Goal: Task Accomplishment & Management: Complete application form

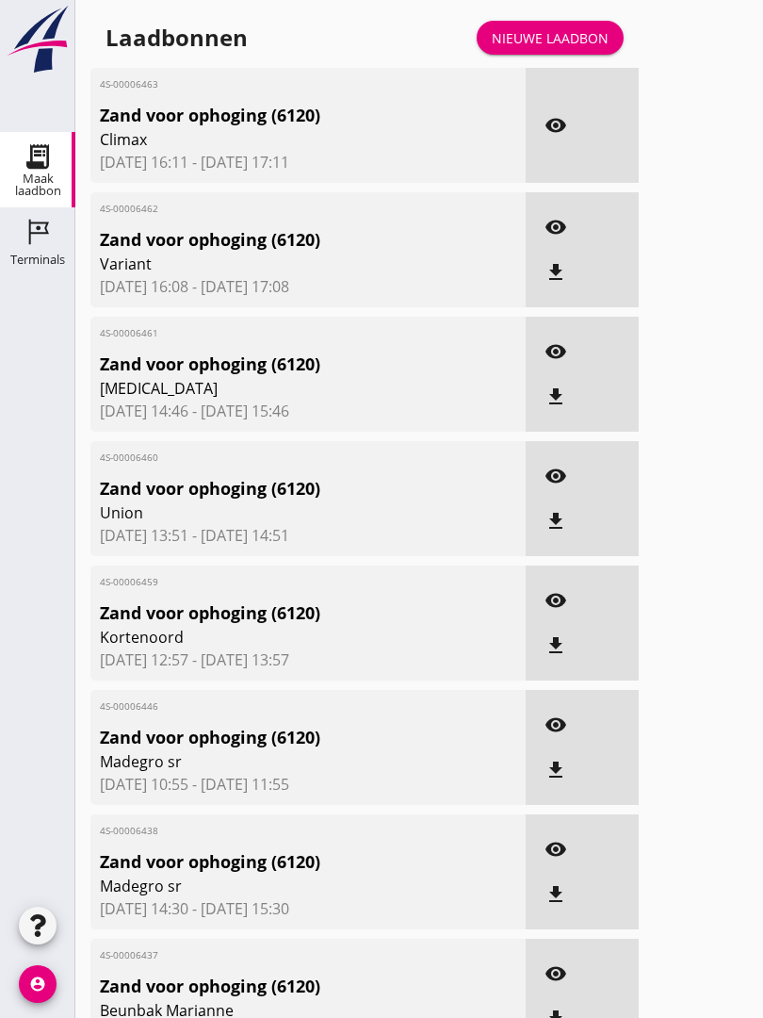
click at [563, 48] on div "Nieuwe laadbon" at bounding box center [550, 38] width 117 height 20
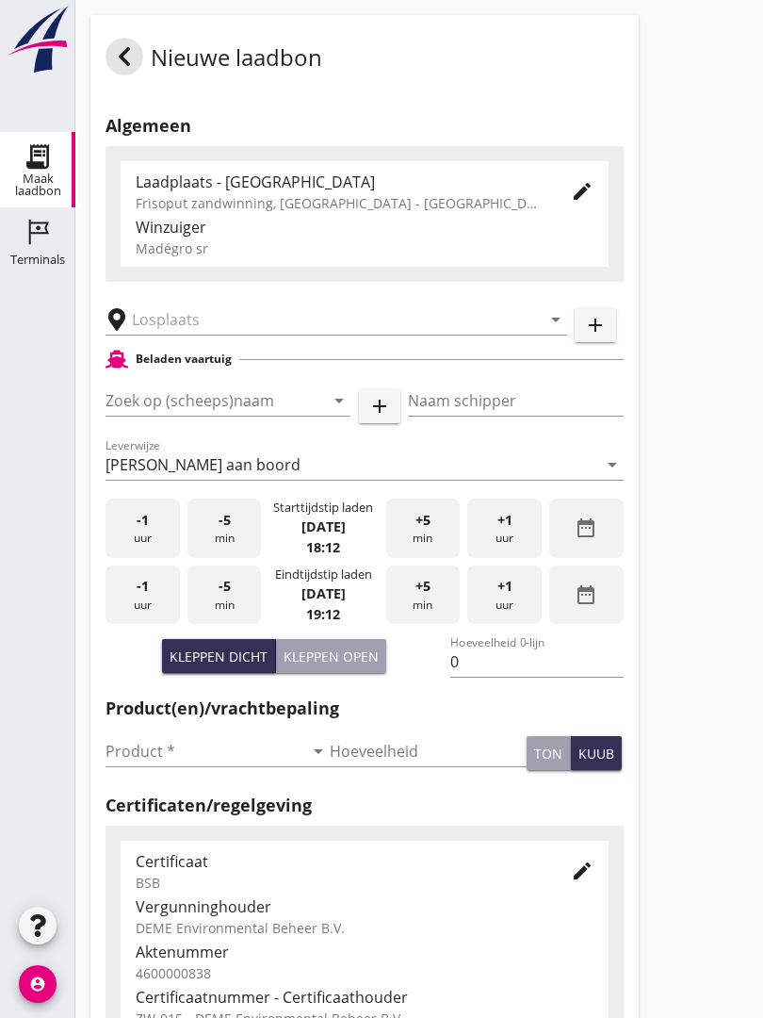
click at [267, 330] on input "text" at bounding box center [323, 319] width 383 height 30
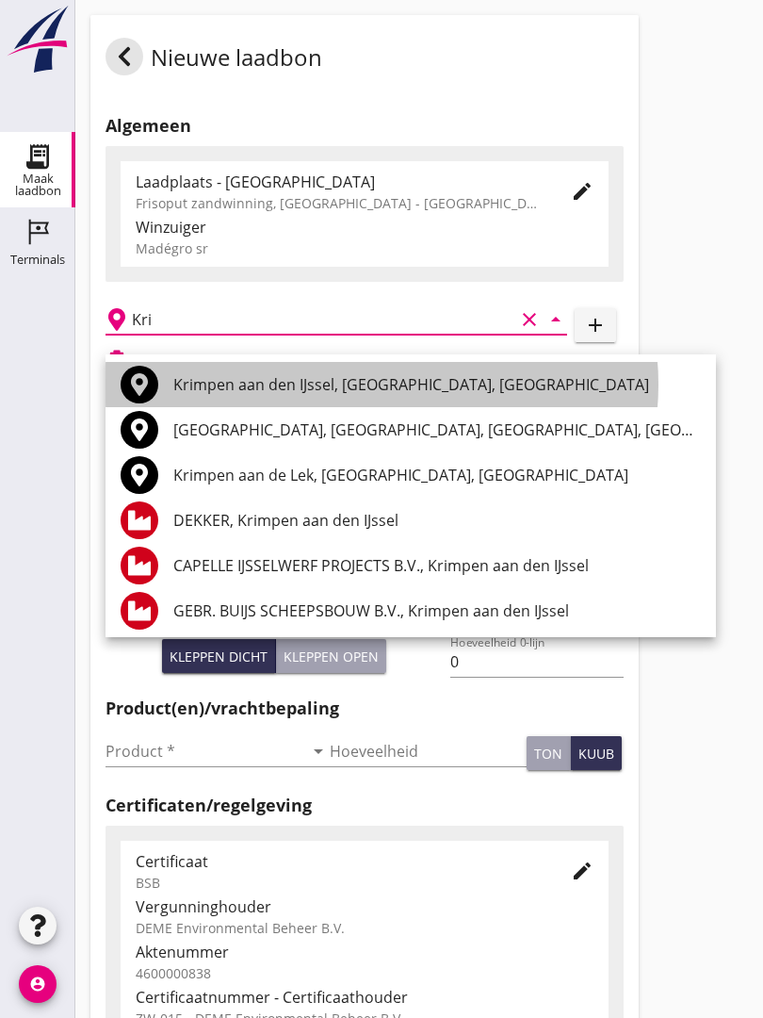
click at [314, 368] on div "Krimpen aan den IJssel, [GEOGRAPHIC_DATA], [GEOGRAPHIC_DATA]" at bounding box center [437, 384] width 528 height 45
type input "Krimpen aan den IJssel, [GEOGRAPHIC_DATA], [GEOGRAPHIC_DATA]"
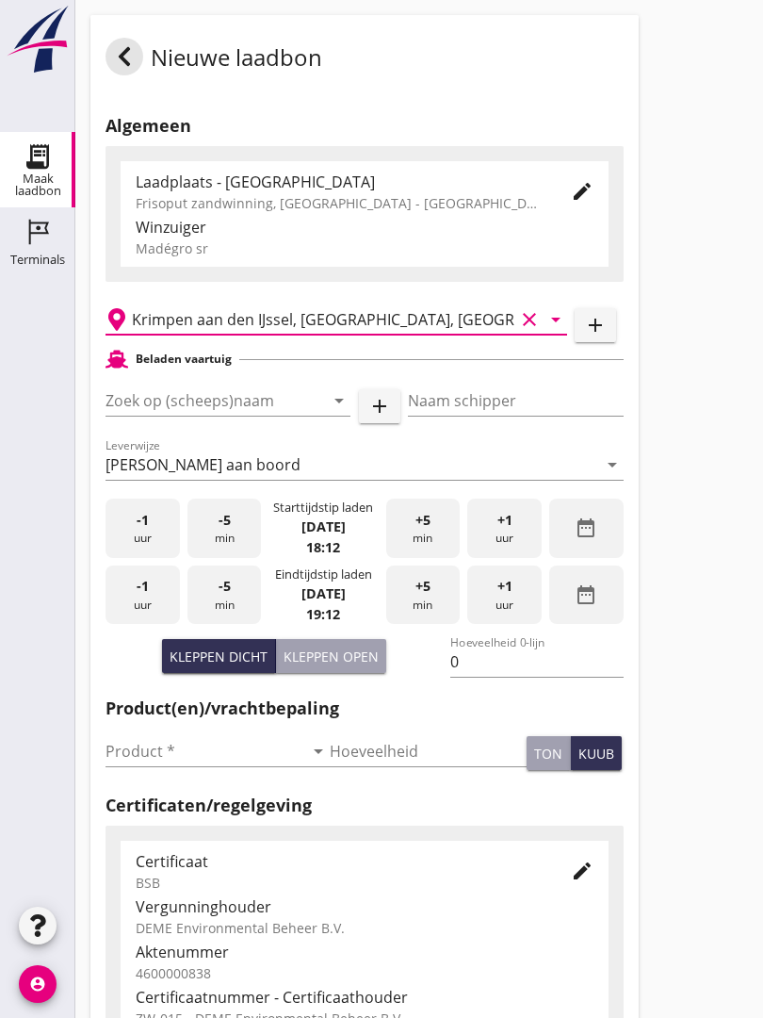
click at [259, 415] on input "Zoek op (scheeps)naam" at bounding box center [202, 400] width 192 height 30
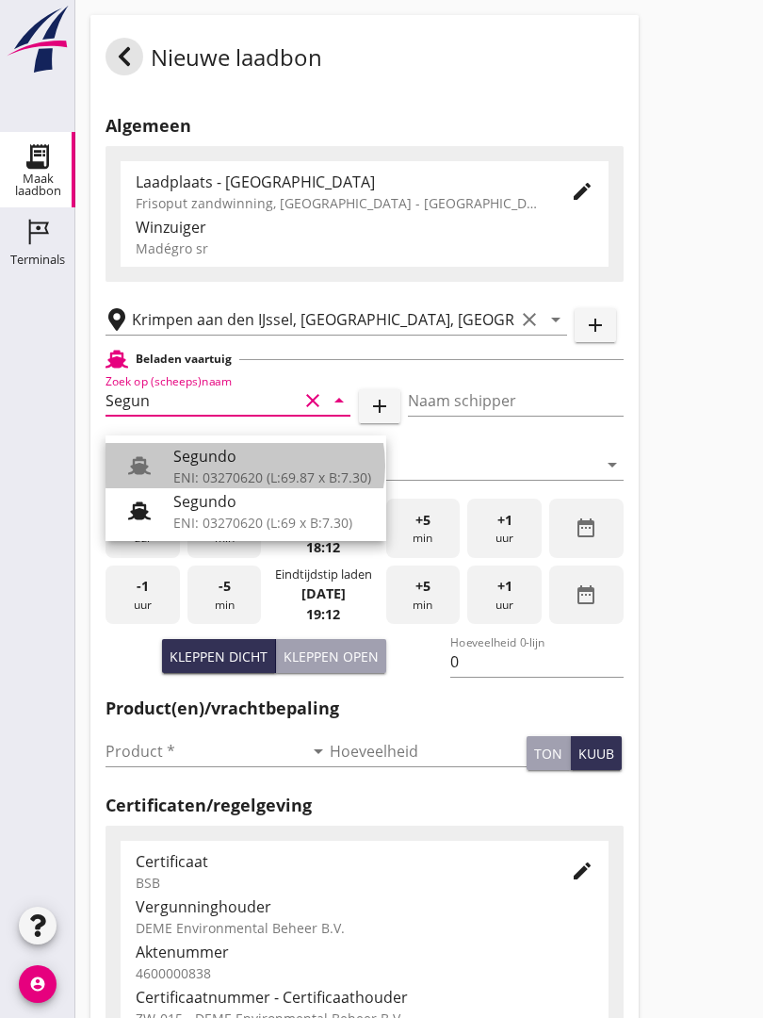
click at [212, 462] on div "Segundo" at bounding box center [272, 456] width 198 height 23
type input "Segundo"
type input "[PERSON_NAME]"
type input "478"
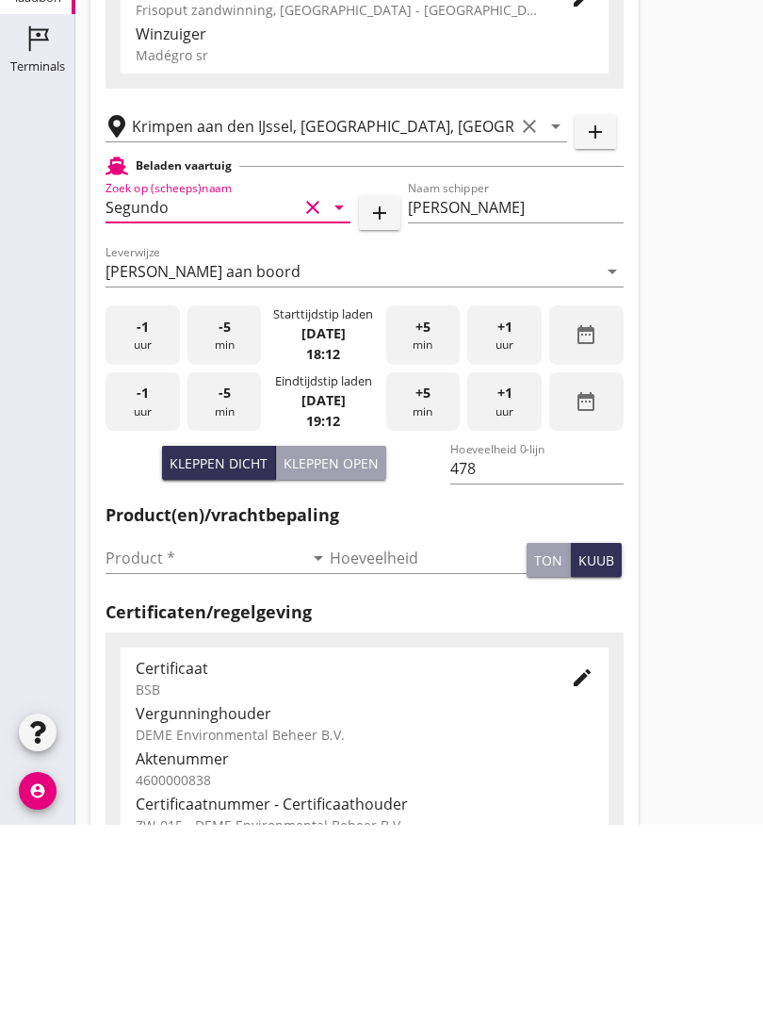
click at [135, 736] on input "Product *" at bounding box center [205, 751] width 198 height 30
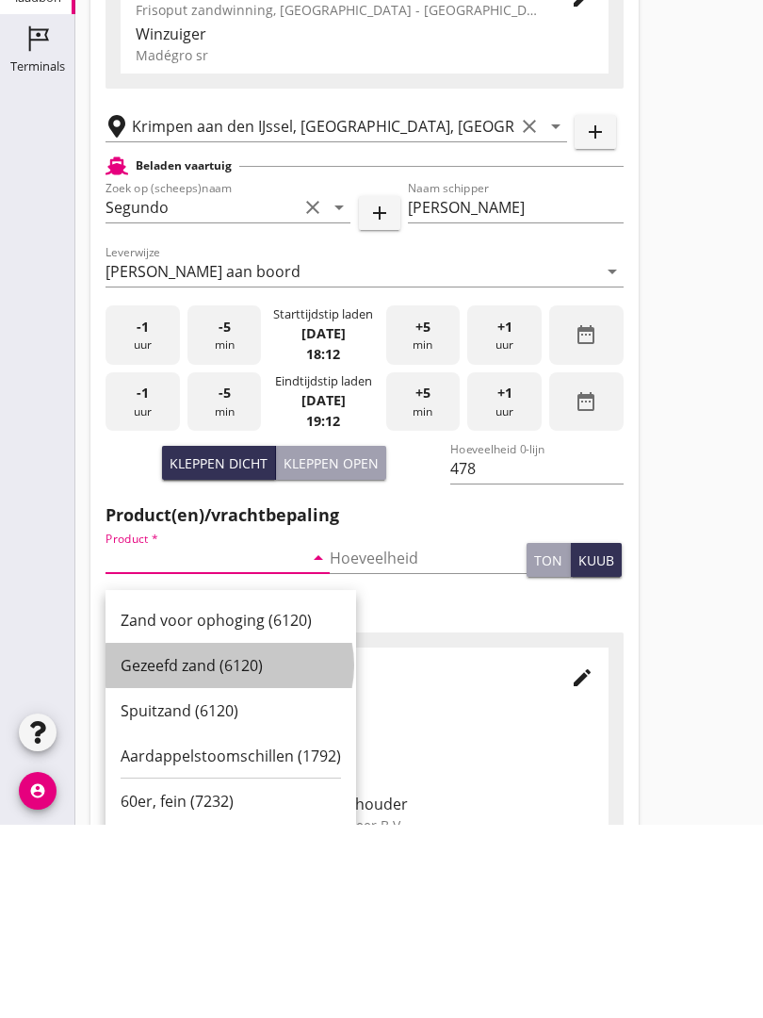
click at [205, 836] on div "Gezeefd zand (6120)" at bounding box center [231, 858] width 220 height 45
type input "Gezeefd zand (6120)"
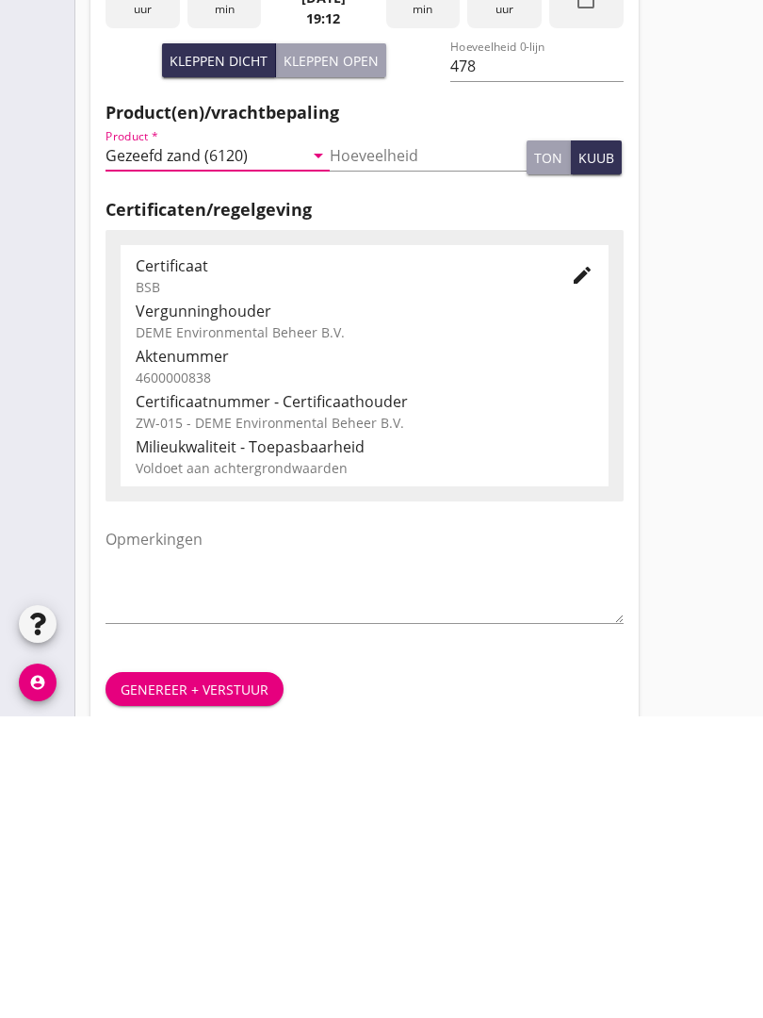
scroll to position [330, 0]
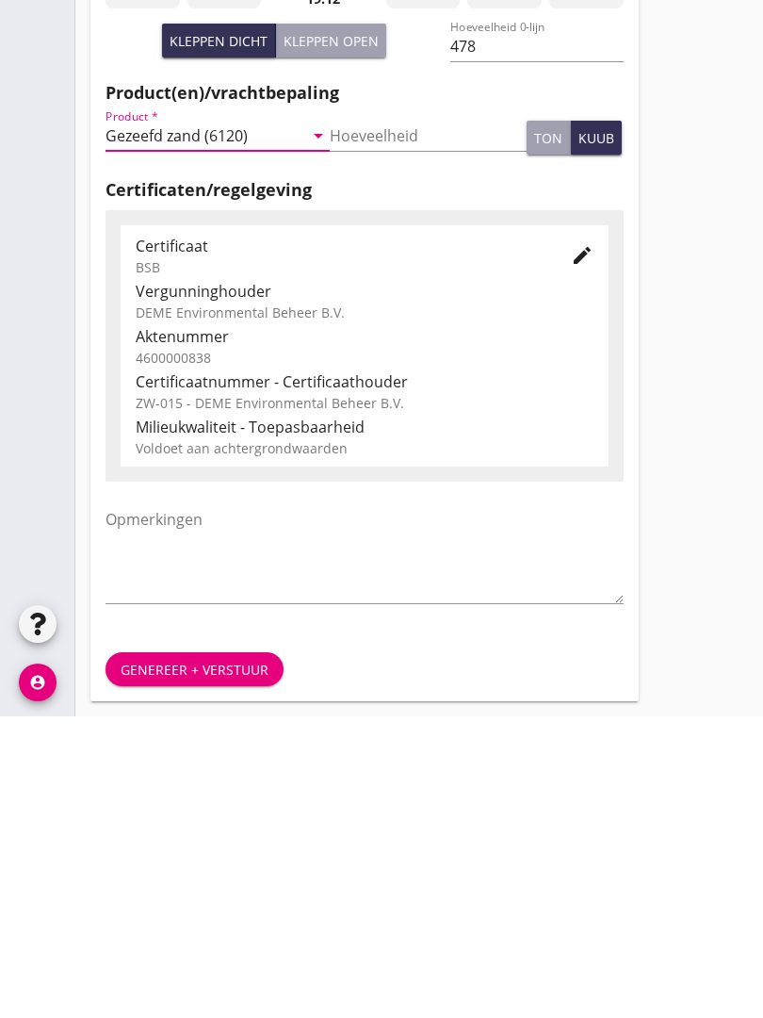
click at [189, 961] on div "Genereer + verstuur" at bounding box center [195, 971] width 148 height 20
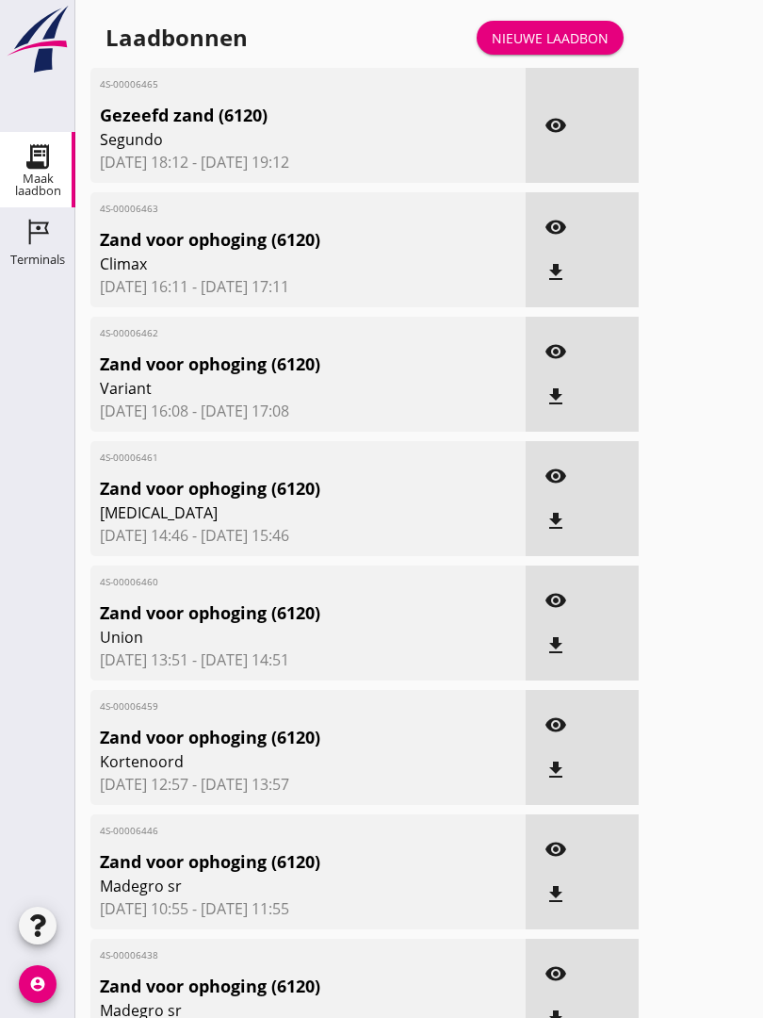
click at [549, 48] on div "Nieuwe laadbon" at bounding box center [550, 38] width 117 height 20
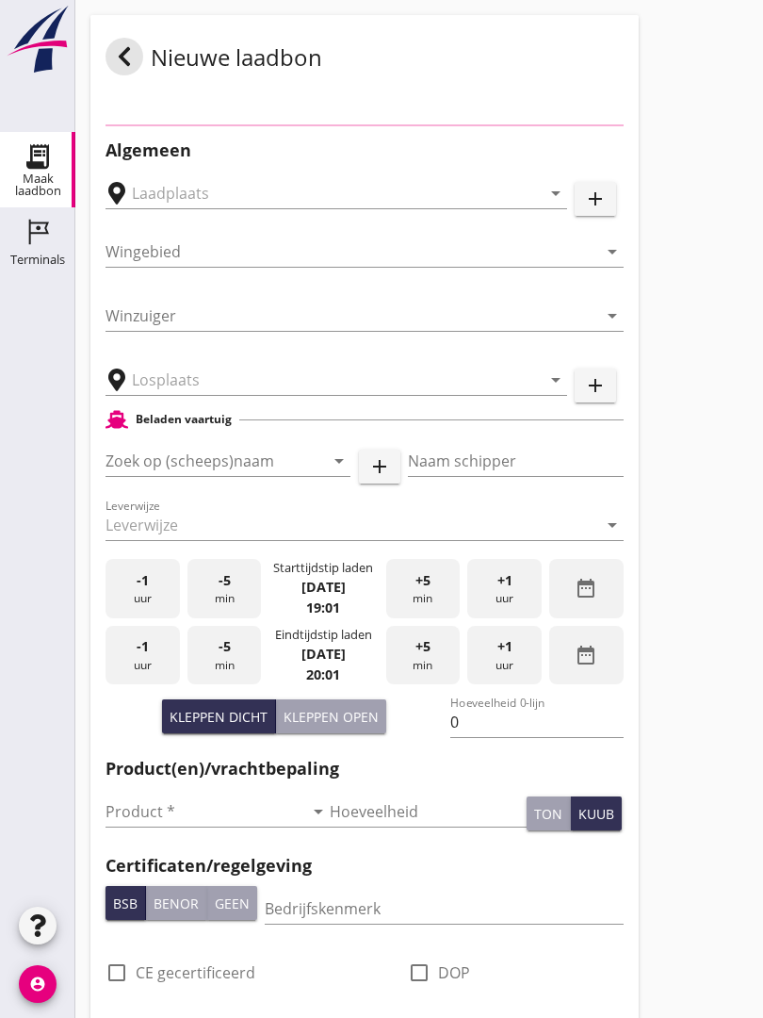
click at [568, 44] on div "Nieuwe laadbon" at bounding box center [364, 56] width 548 height 83
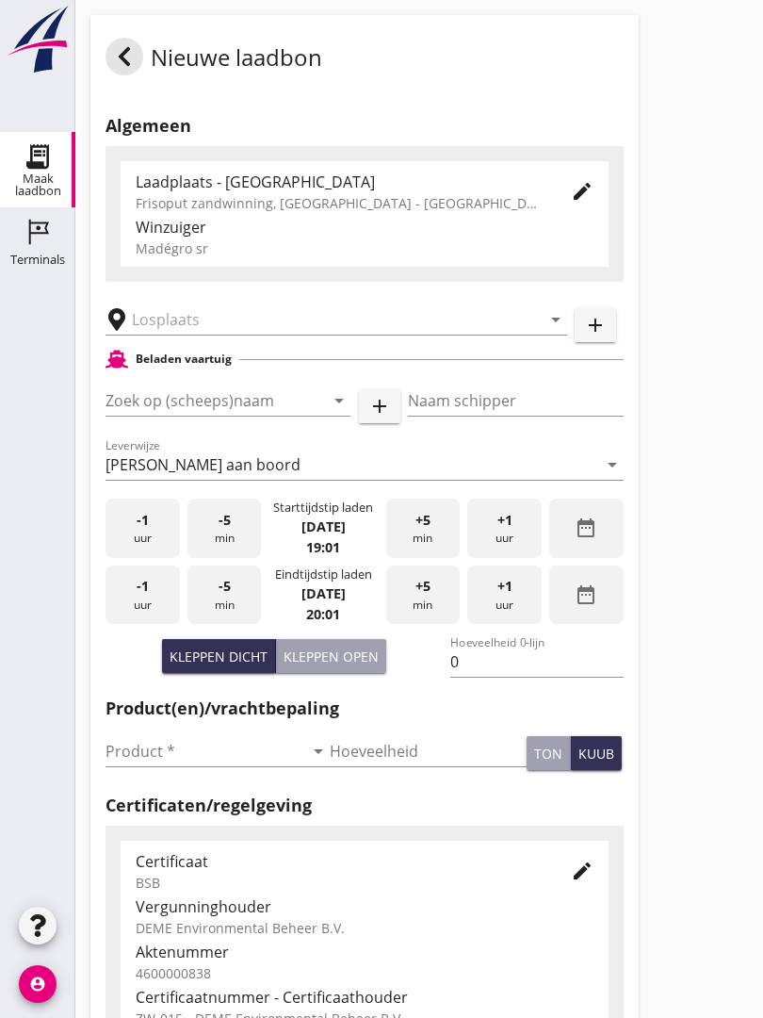
click at [241, 327] on input "text" at bounding box center [323, 319] width 383 height 30
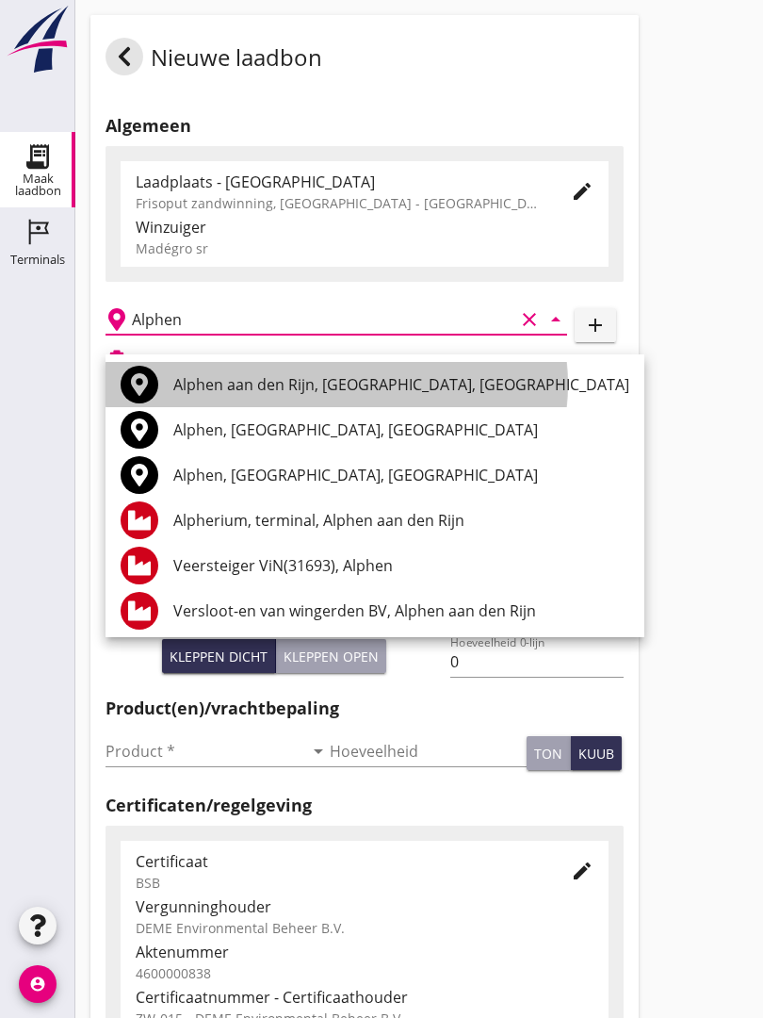
click at [270, 370] on div "Alphen aan den Rijn, [GEOGRAPHIC_DATA], [GEOGRAPHIC_DATA]" at bounding box center [401, 384] width 456 height 45
type input "Alphen aan den Rijn, [GEOGRAPHIC_DATA], [GEOGRAPHIC_DATA]"
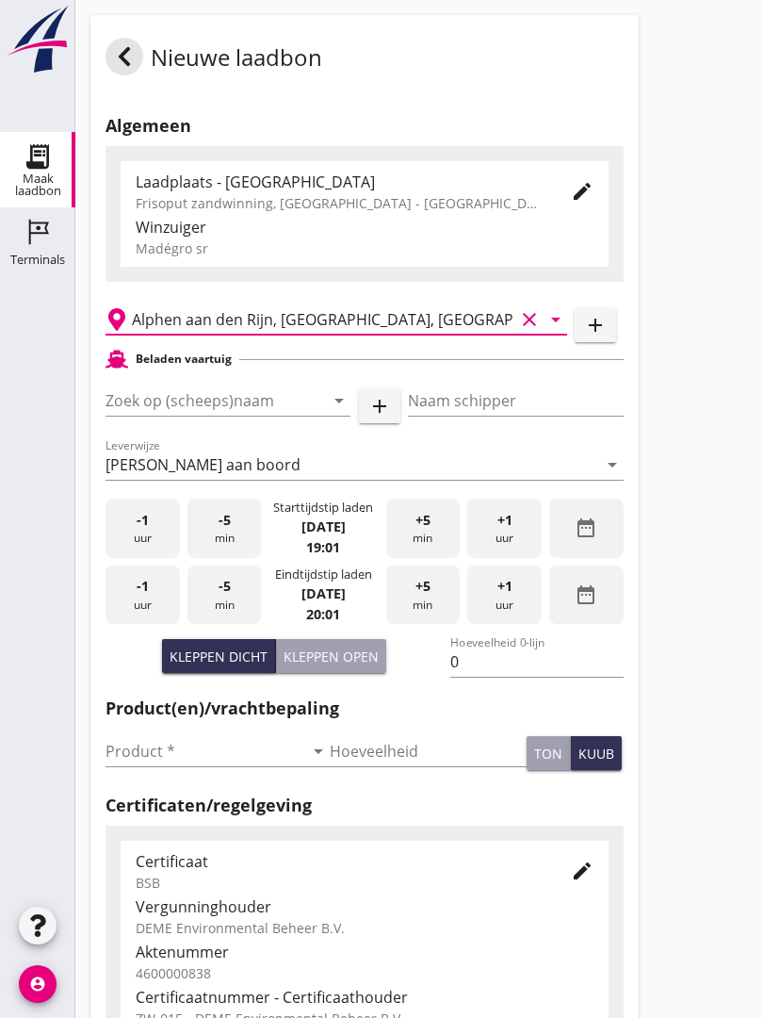
click at [232, 416] on input "Zoek op (scheeps)naam" at bounding box center [202, 400] width 192 height 30
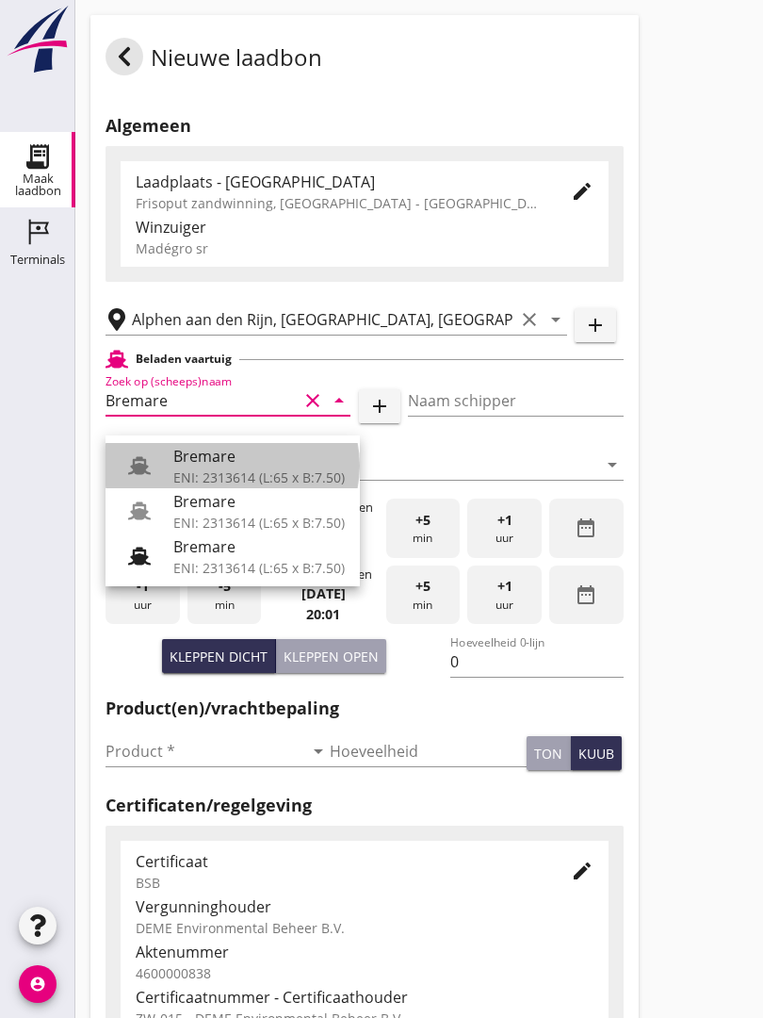
click at [217, 459] on div "Bremare" at bounding box center [258, 456] width 171 height 23
type input "Bremare"
type input "[PERSON_NAME]"
type input "429"
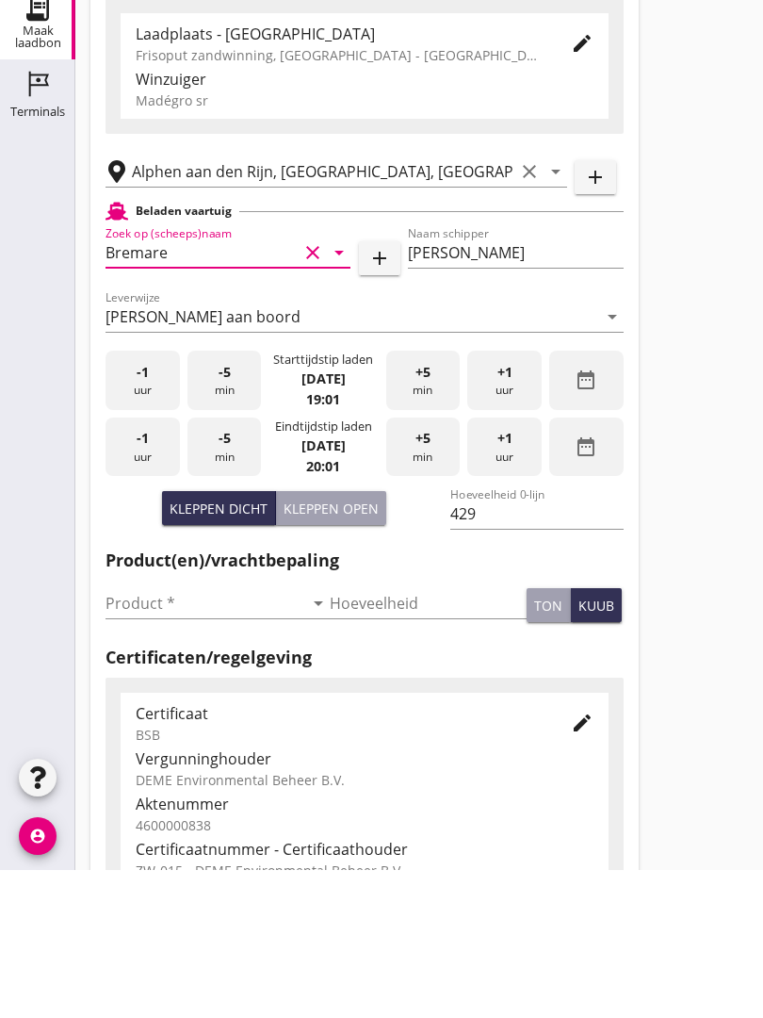
click at [136, 736] on input "Product *" at bounding box center [205, 751] width 198 height 30
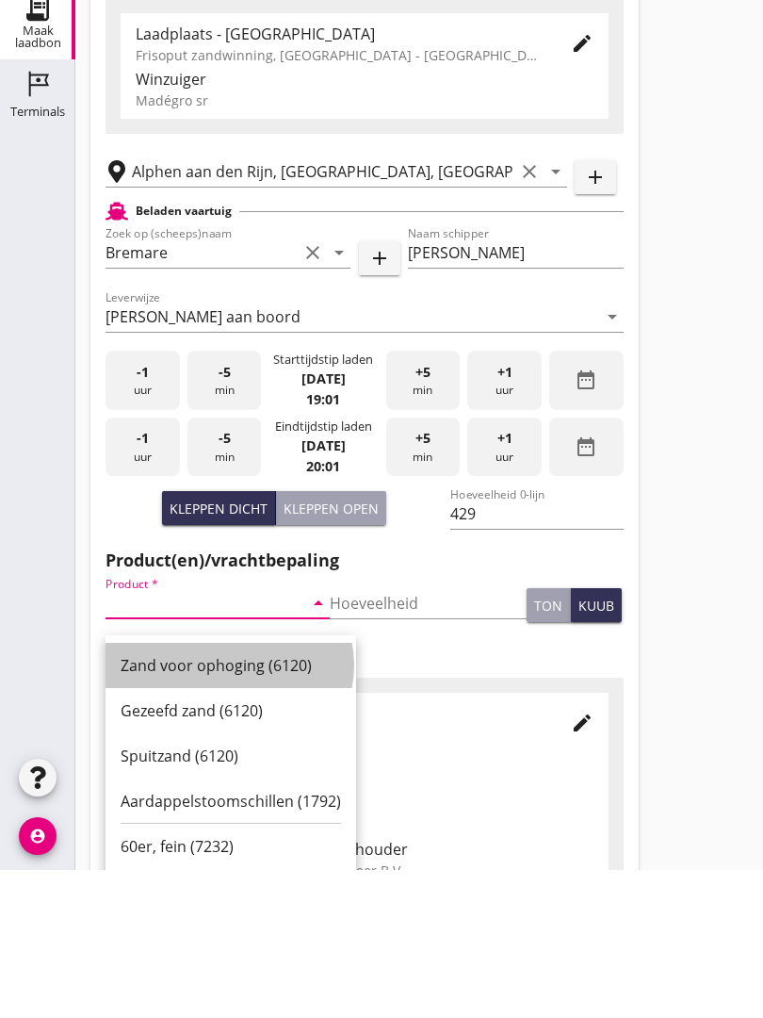
click at [226, 802] on div "Zand voor ophoging (6120)" at bounding box center [231, 813] width 220 height 23
type input "Zand voor ophoging (6120)"
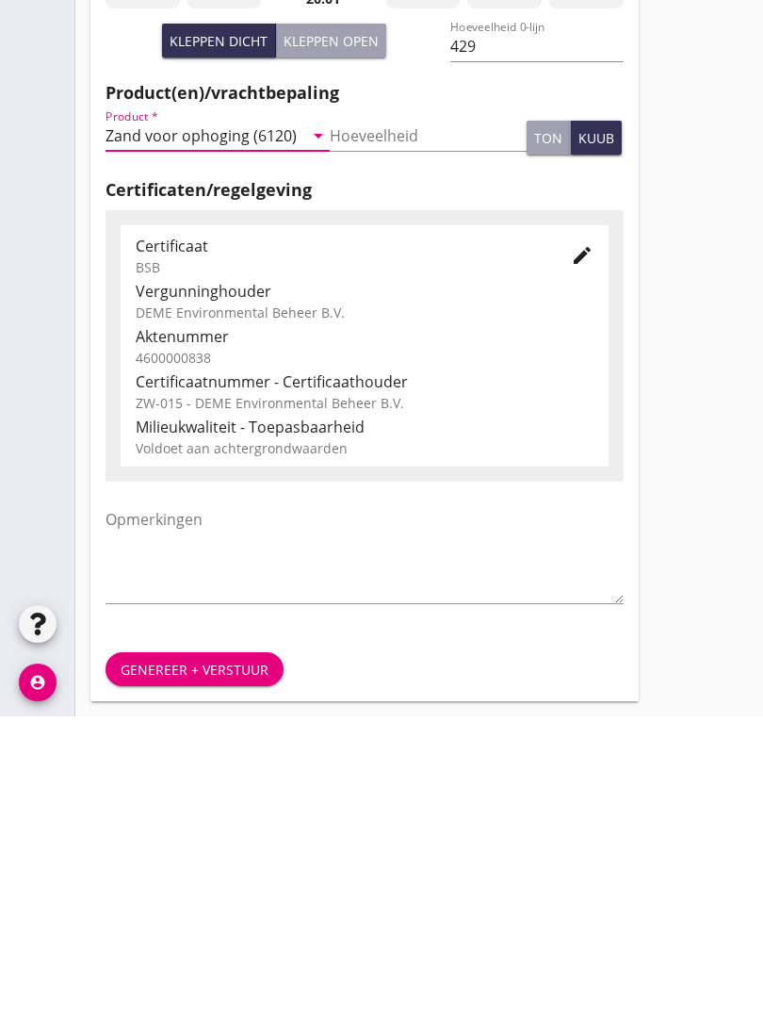
scroll to position [330, 0]
click at [199, 961] on div "Genereer + verstuur" at bounding box center [195, 971] width 148 height 20
